Goal: Navigation & Orientation: Find specific page/section

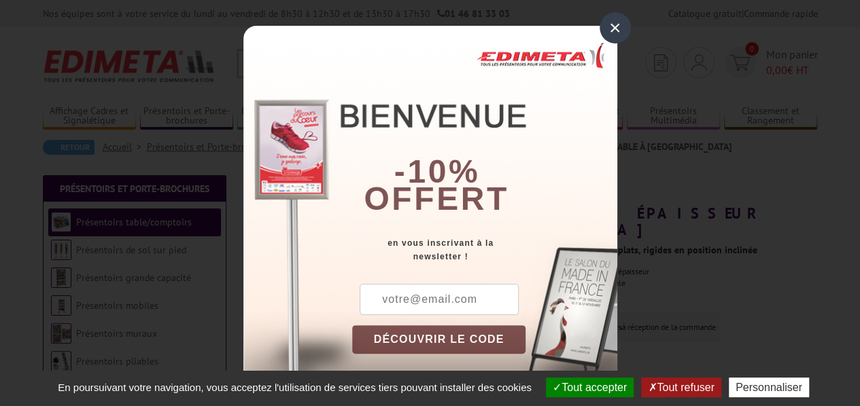
click at [610, 27] on div "×" at bounding box center [614, 27] width 31 height 31
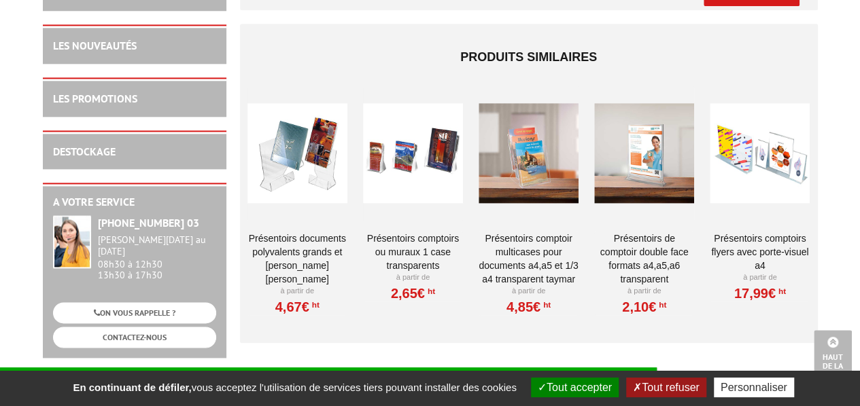
scroll to position [748, 0]
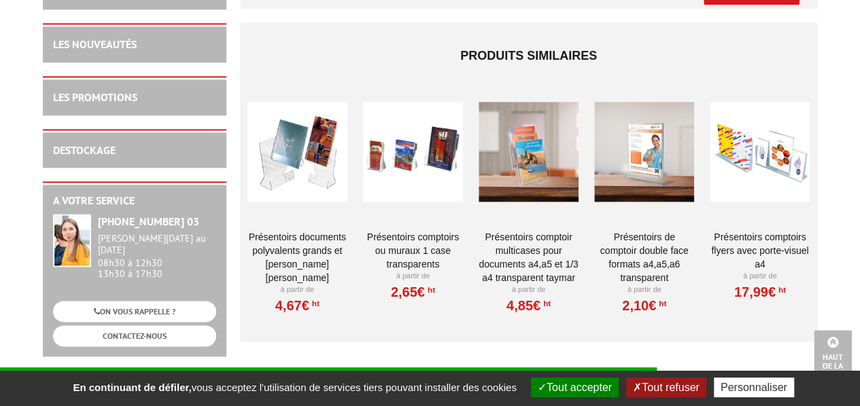
click at [648, 168] on div at bounding box center [644, 152] width 100 height 136
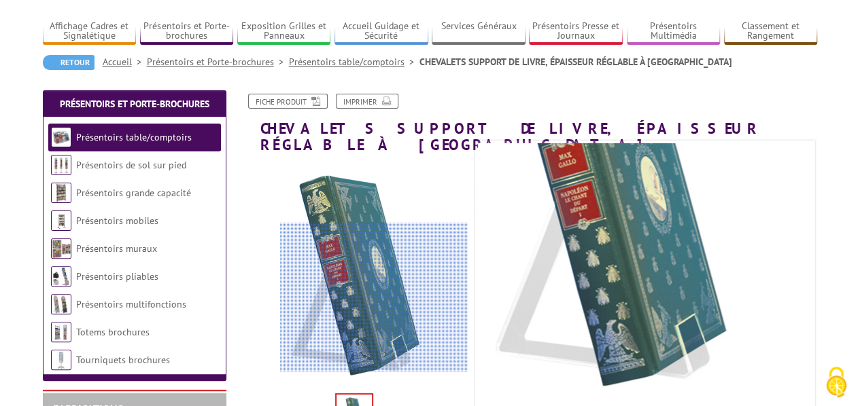
scroll to position [57, 0]
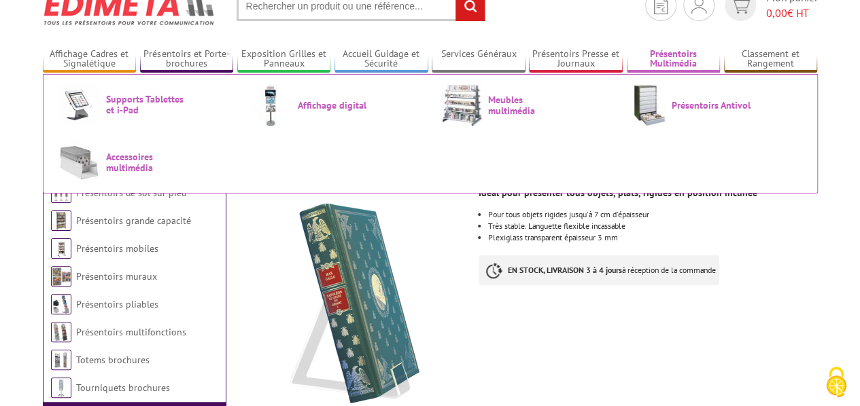
click at [686, 58] on link "Présentoirs Multimédia" at bounding box center [674, 59] width 94 height 22
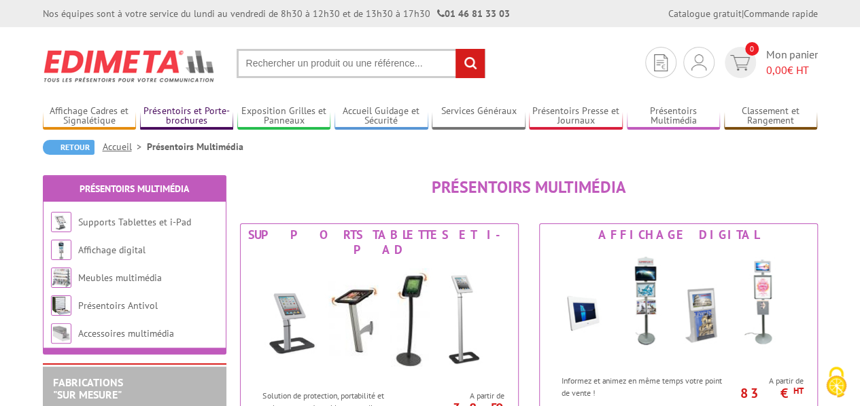
click at [211, 113] on link "Présentoirs et Porte-brochures" at bounding box center [187, 116] width 94 height 22
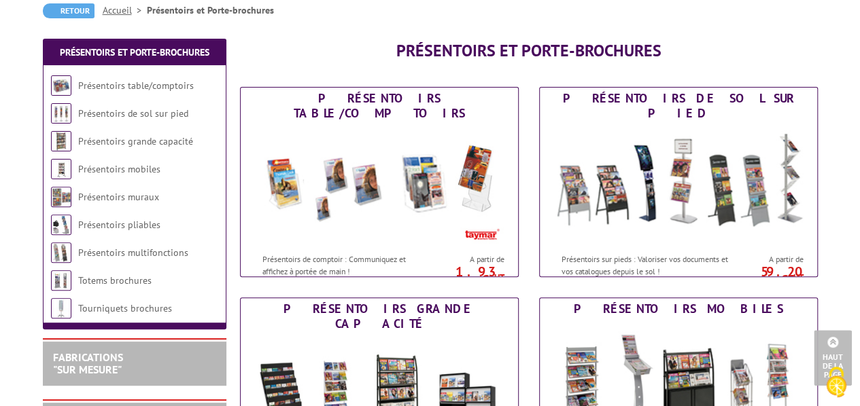
scroll to position [136, 0]
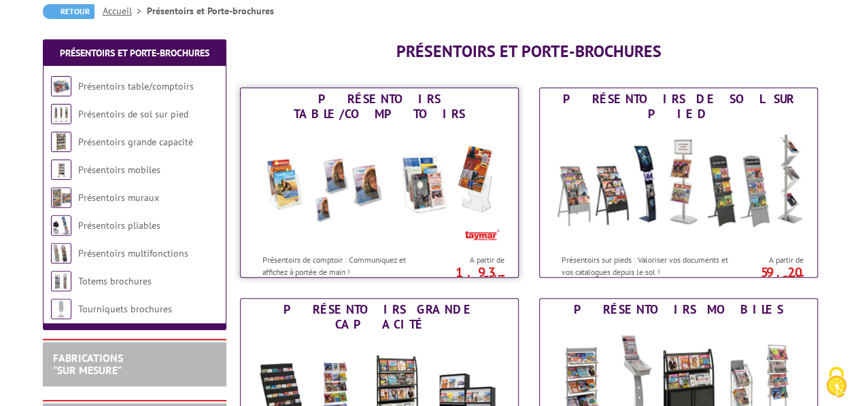
click at [377, 209] on img at bounding box center [379, 186] width 251 height 122
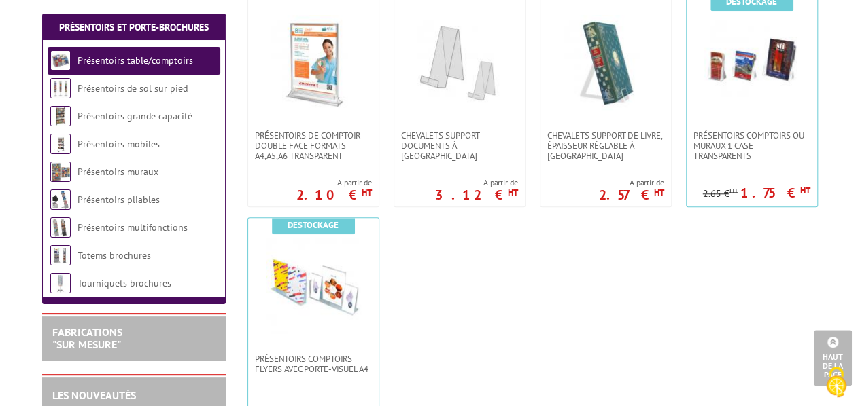
scroll to position [544, 0]
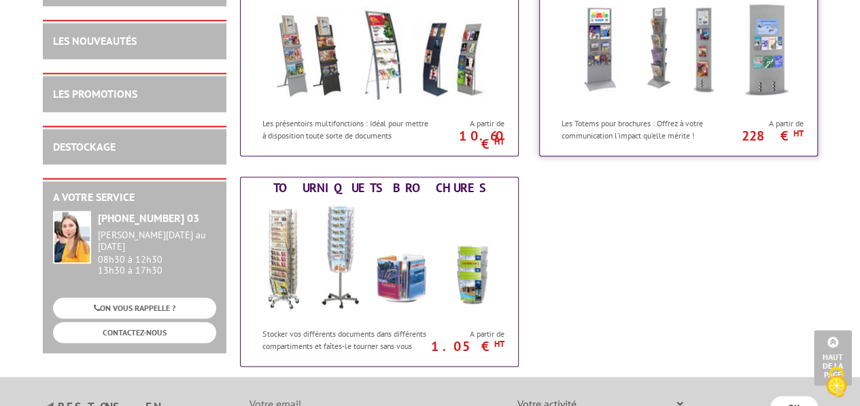
scroll to position [951, 0]
